Goal: Task Accomplishment & Management: Complete application form

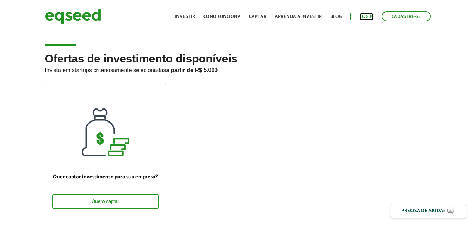
click at [366, 17] on link "Login" at bounding box center [367, 16] width 14 height 5
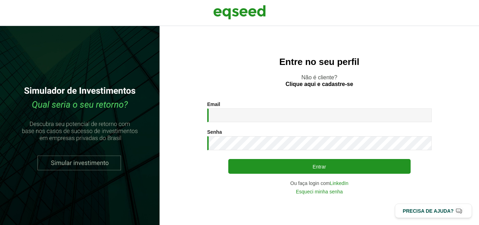
type input "**********"
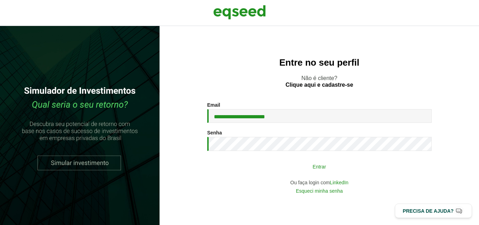
click at [297, 163] on button "Entrar" at bounding box center [319, 166] width 182 height 13
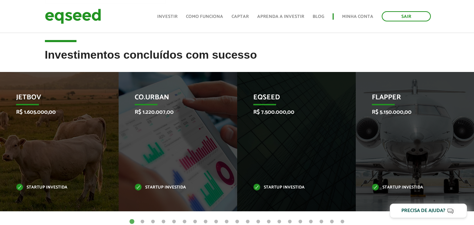
scroll to position [281, 0]
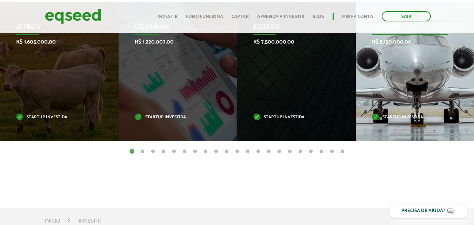
click at [432, 89] on div "Flapper R$ 5.150.000,00 Startup investida" at bounding box center [410, 71] width 108 height 139
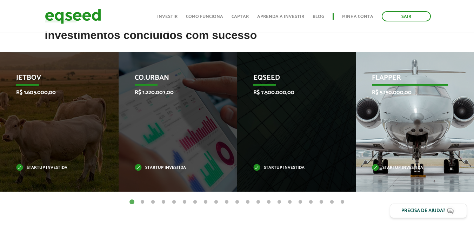
scroll to position [211, 0]
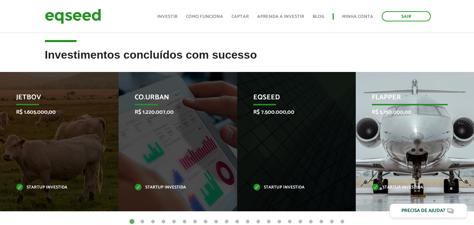
click at [410, 131] on div "Flapper R$ 5.150.000,00 Startup investida" at bounding box center [410, 141] width 108 height 139
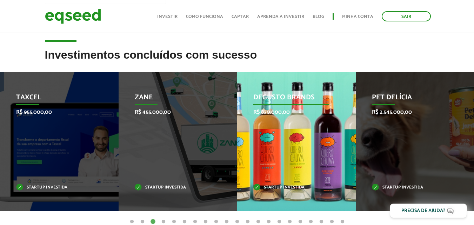
scroll to position [0, 0]
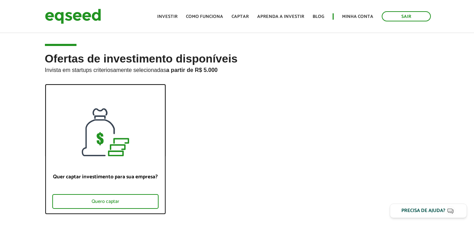
click at [100, 193] on div "Quer captar investimento para sua empresa? Quero captar" at bounding box center [105, 185] width 120 height 58
